Goal: Task Accomplishment & Management: Complete application form

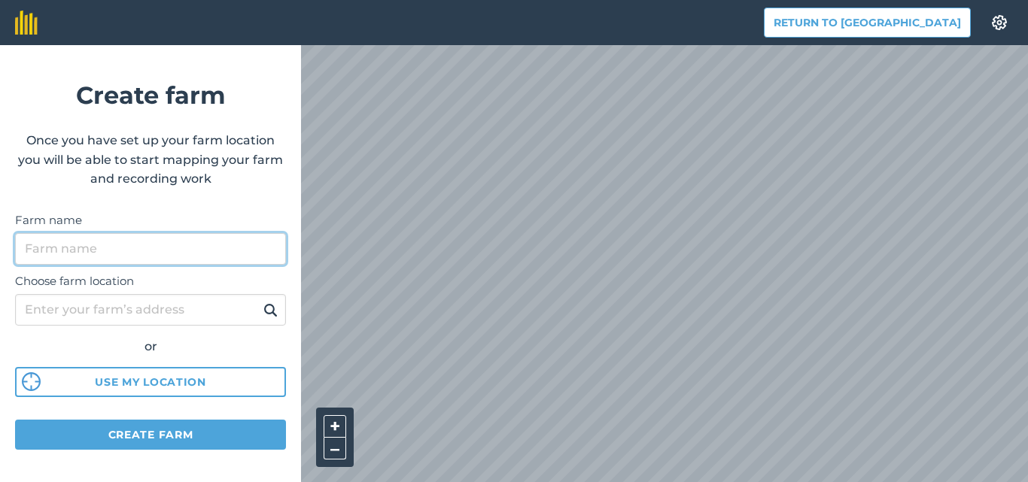
click at [68, 250] on input "Farm name" at bounding box center [150, 249] width 271 height 32
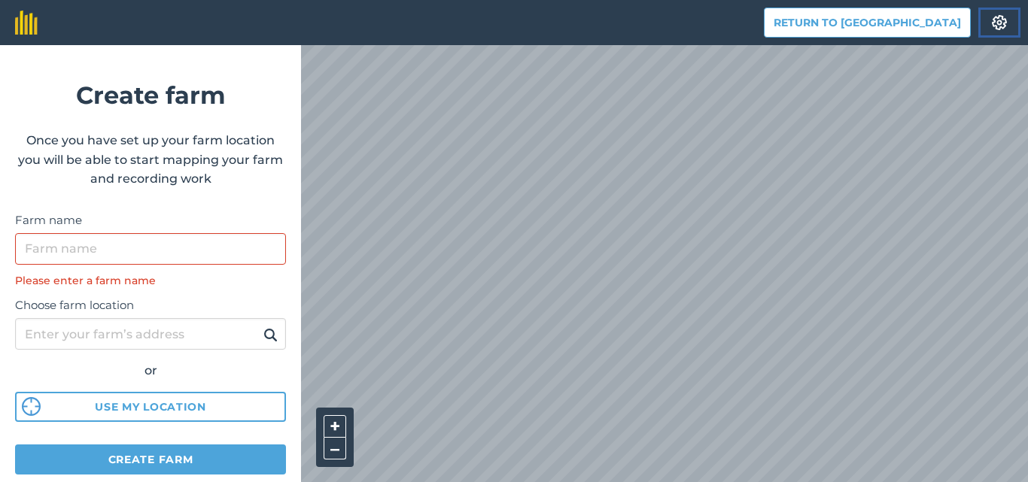
click at [1004, 18] on img at bounding box center [999, 22] width 18 height 15
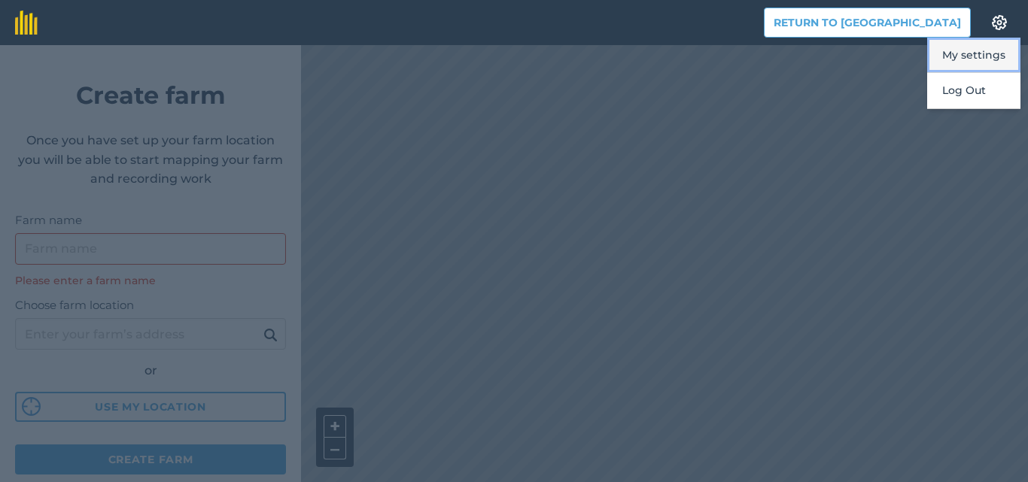
click at [978, 49] on button "My settings" at bounding box center [973, 55] width 93 height 35
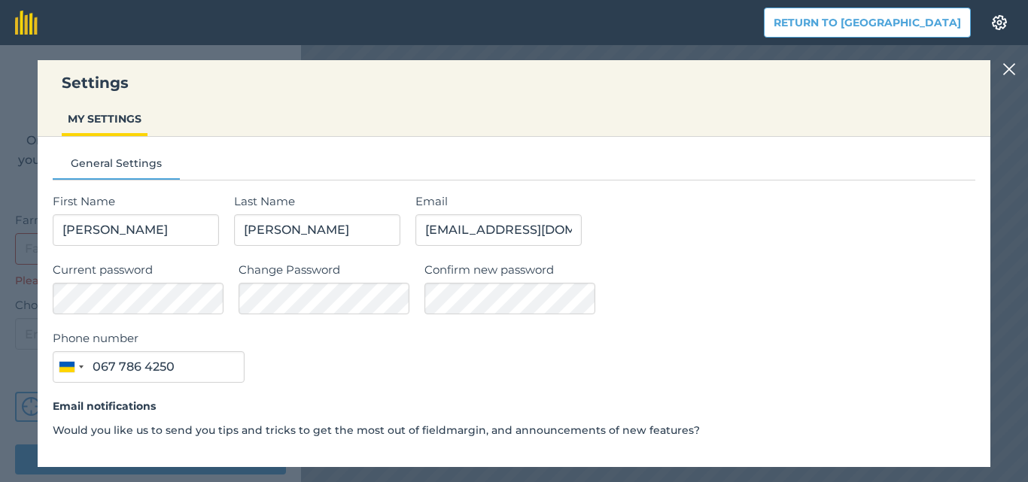
click at [1011, 70] on img at bounding box center [1009, 69] width 14 height 18
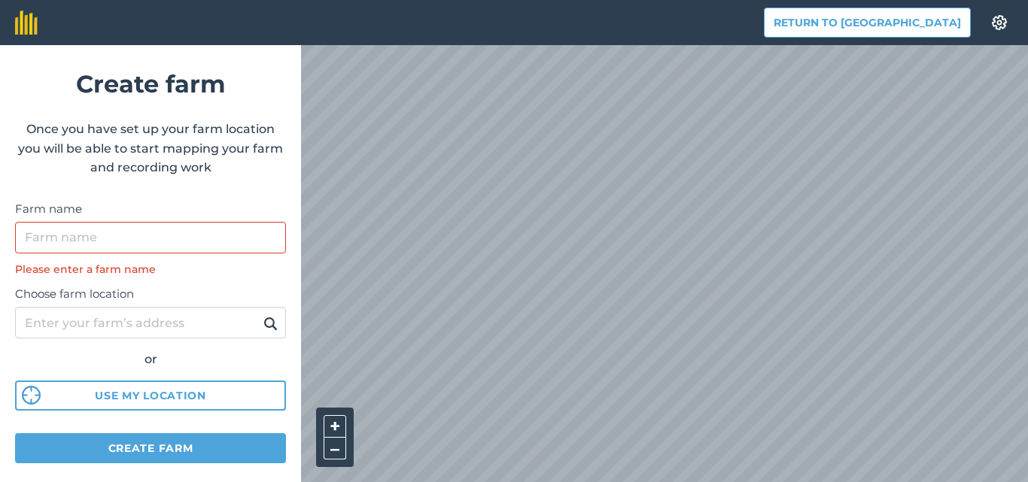
scroll to position [32, 0]
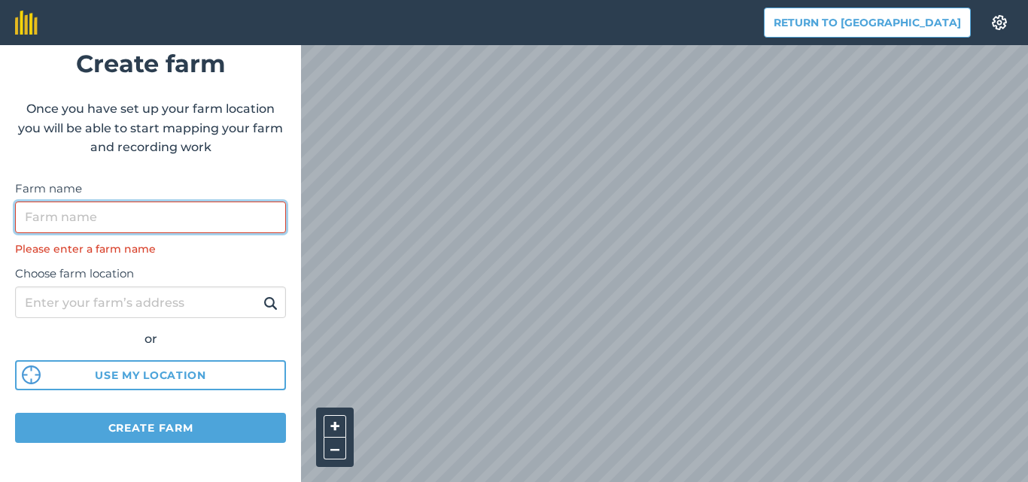
click at [87, 217] on input "Farm name" at bounding box center [150, 218] width 271 height 32
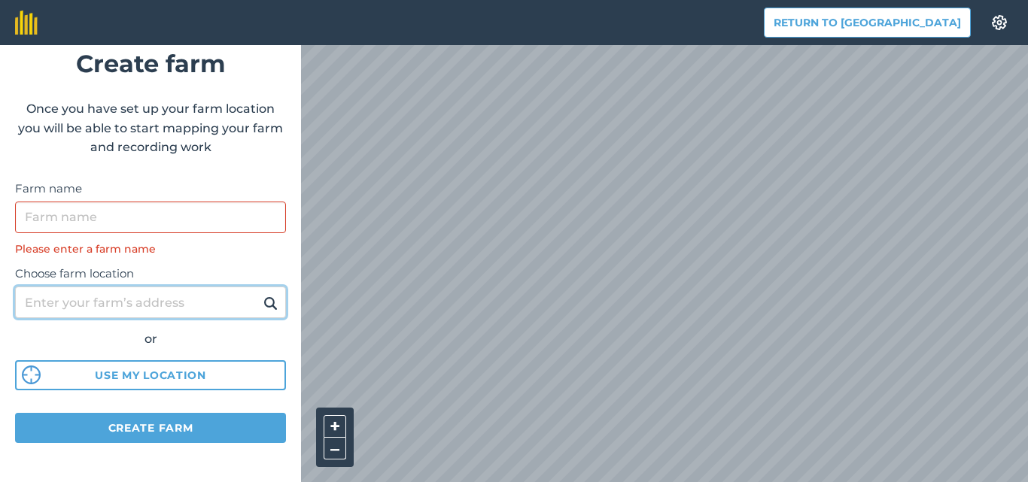
click at [68, 298] on input "Choose farm location" at bounding box center [150, 303] width 271 height 32
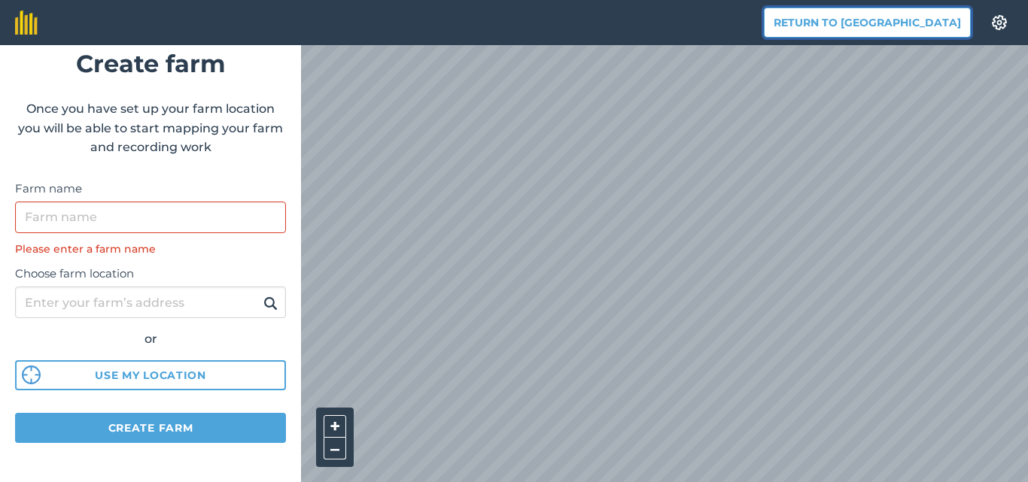
click at [910, 20] on button "Return to [GEOGRAPHIC_DATA]" at bounding box center [867, 23] width 207 height 30
drag, startPoint x: 1010, startPoint y: 0, endPoint x: 121, endPoint y: 424, distance: 985.4
click at [121, 424] on button "Create farm" at bounding box center [150, 428] width 271 height 30
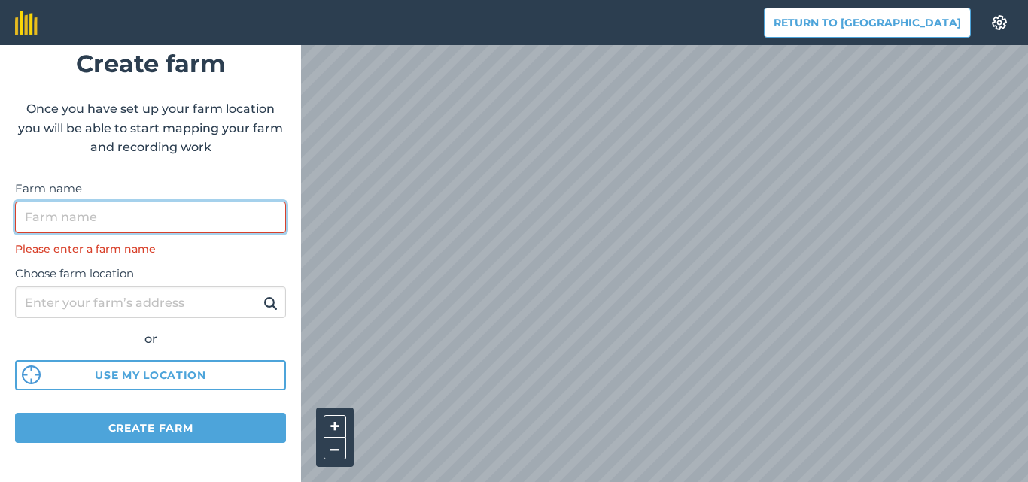
click at [56, 208] on input "Farm name" at bounding box center [150, 218] width 271 height 32
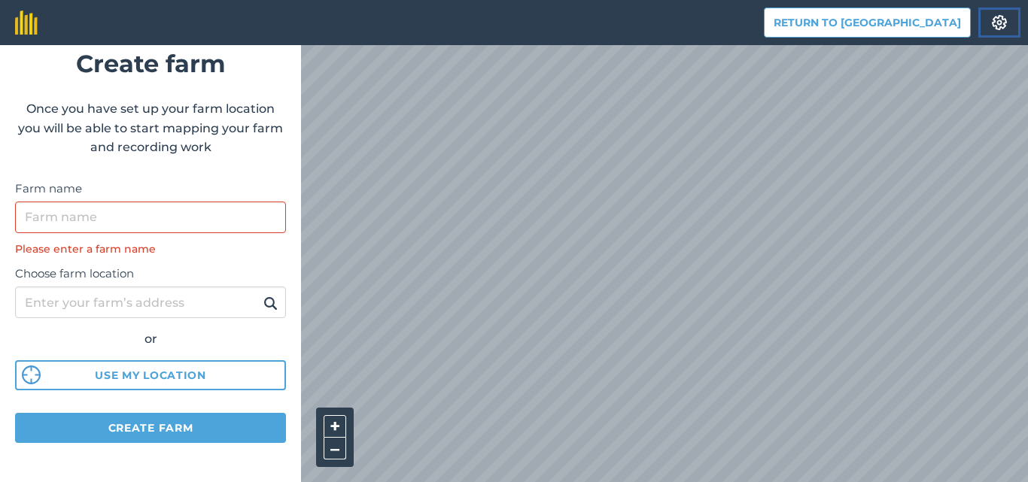
click at [998, 25] on img at bounding box center [999, 22] width 18 height 15
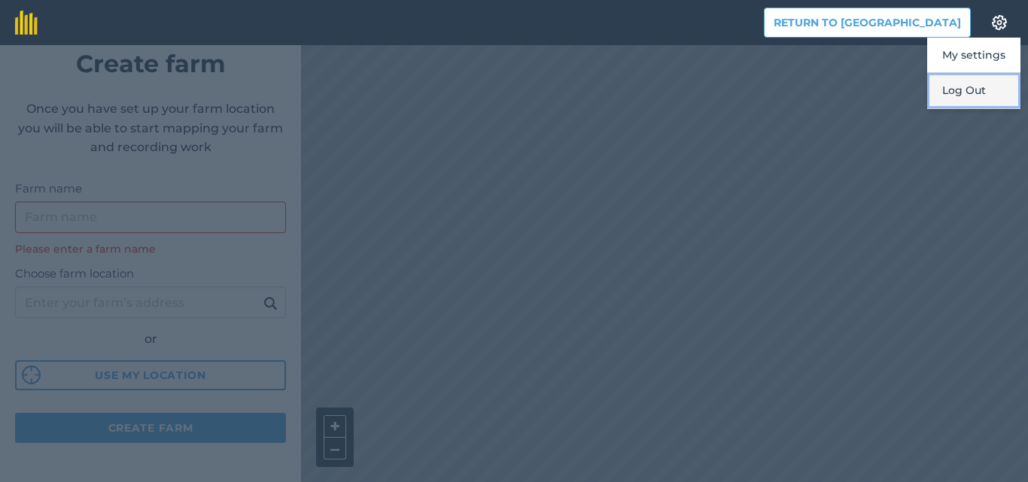
click at [974, 89] on button "Log Out" at bounding box center [973, 90] width 93 height 35
